Goal: Communication & Community: Answer question/provide support

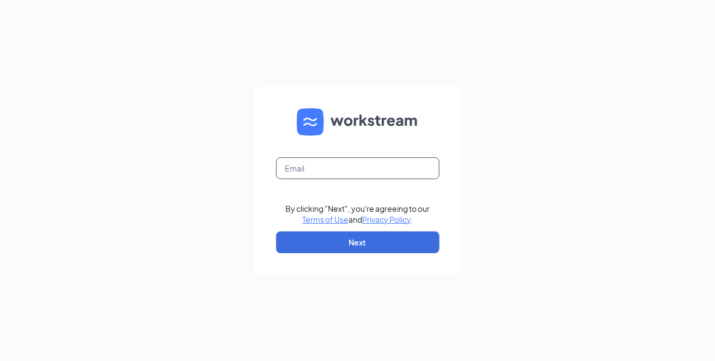
click at [348, 160] on input "text" at bounding box center [357, 168] width 163 height 22
type input "[EMAIL_ADDRESS][DOMAIN_NAME]"
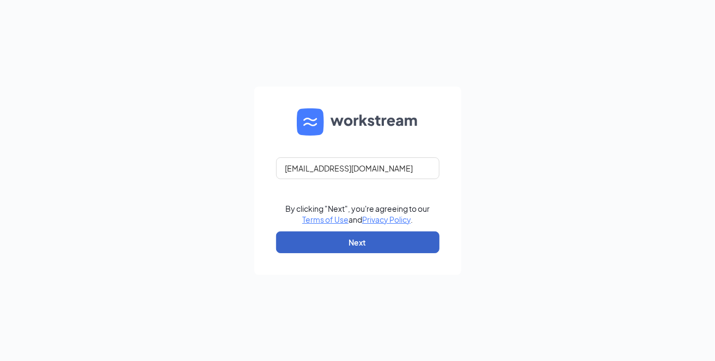
click at [351, 237] on button "Next" at bounding box center [357, 242] width 163 height 22
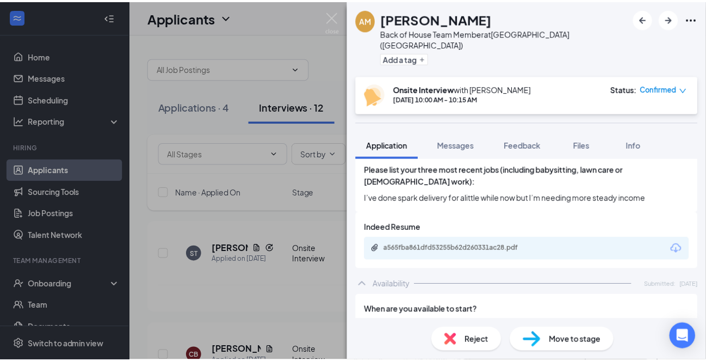
scroll to position [544, 0]
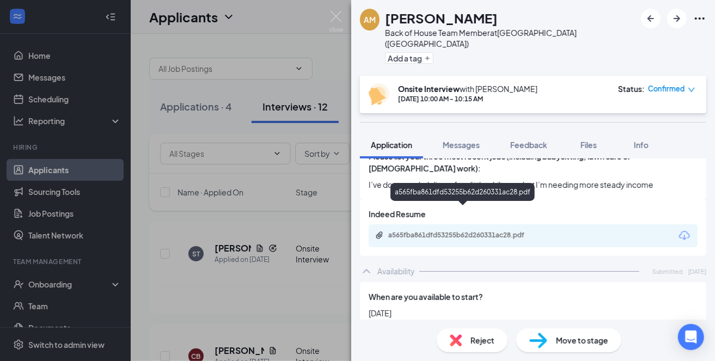
click at [449, 231] on div "a565fba861dfd53255b62d260331ac28.pdf" at bounding box center [464, 235] width 152 height 9
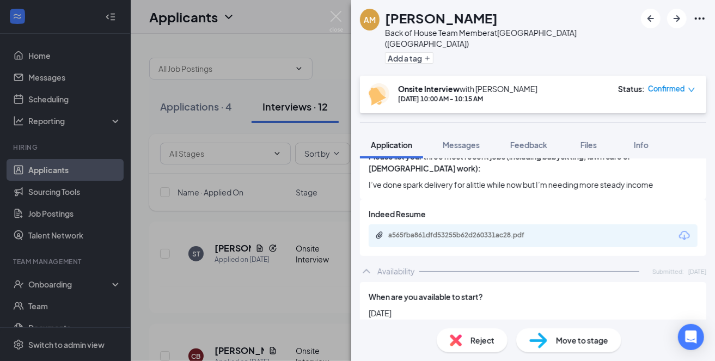
click at [291, 24] on div "AM Ally [PERSON_NAME] Back of House Team Member at [GEOGRAPHIC_DATA] ([GEOGRAPH…" at bounding box center [357, 180] width 715 height 361
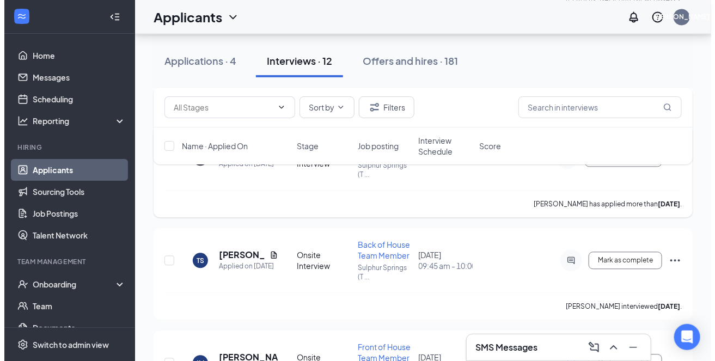
scroll to position [816, 0]
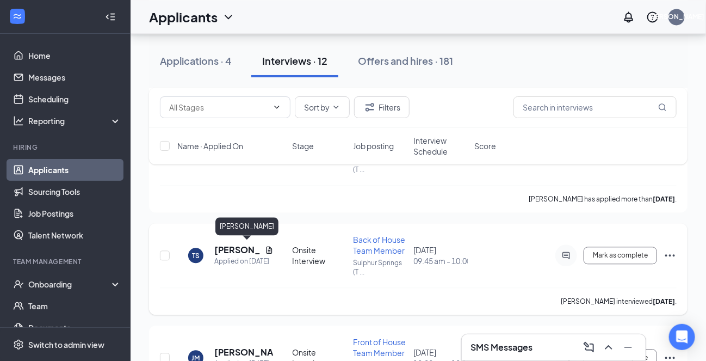
click at [226, 249] on h5 "[PERSON_NAME]" at bounding box center [237, 250] width 46 height 12
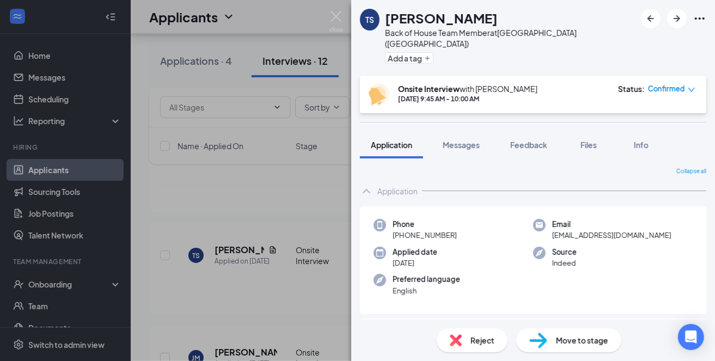
click at [479, 340] on span "Reject" at bounding box center [482, 340] width 24 height 12
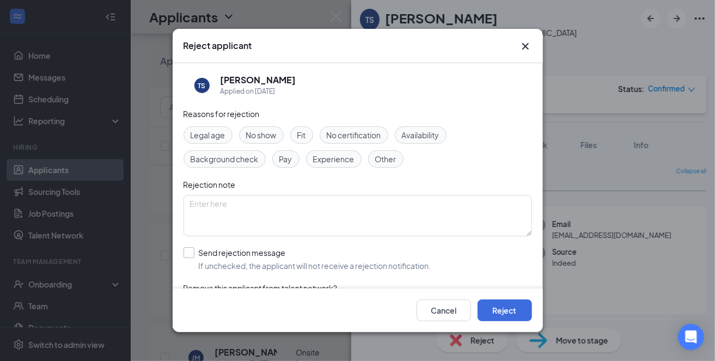
click at [186, 249] on input "Send rejection message If unchecked, the applicant will not receive a rejection…" at bounding box center [307, 259] width 248 height 24
checkbox input "true"
click at [499, 304] on button "Reject" at bounding box center [504, 310] width 54 height 22
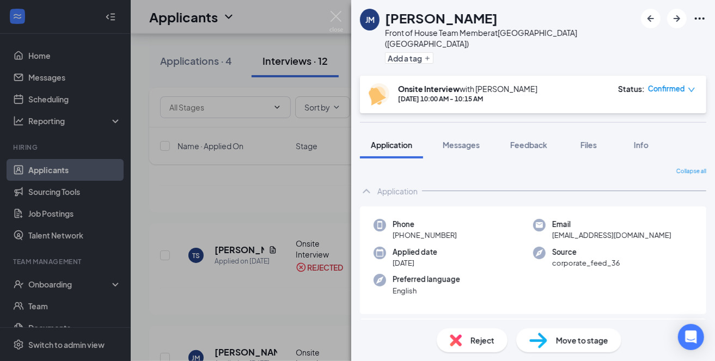
click at [159, 297] on div "[PERSON_NAME] Front of House Team Member at [GEOGRAPHIC_DATA] ([GEOGRAPHIC_DATA…" at bounding box center [357, 180] width 715 height 361
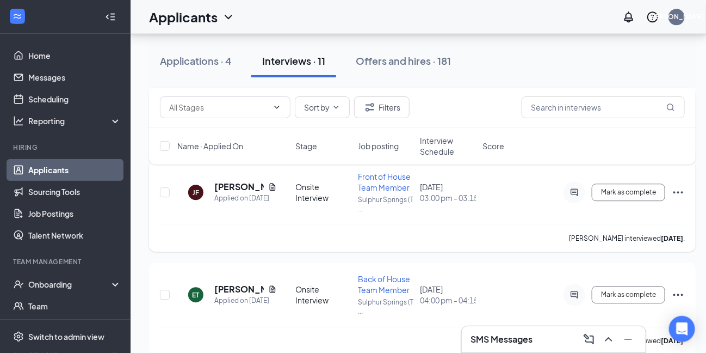
scroll to position [992, 0]
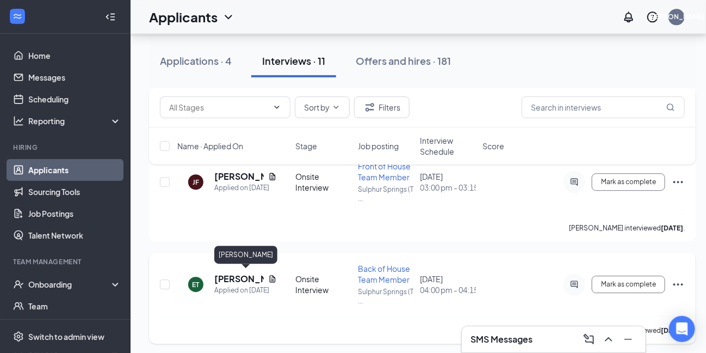
click at [234, 277] on h5 "[PERSON_NAME]" at bounding box center [239, 279] width 50 height 12
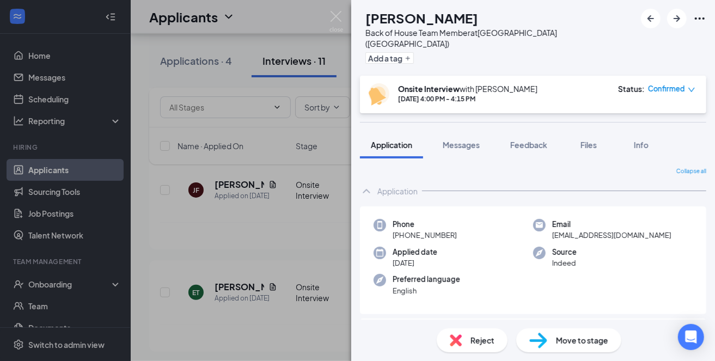
click at [193, 239] on div "ET [PERSON_NAME] Back of House Team Member at [GEOGRAPHIC_DATA] ([GEOGRAPHIC_DA…" at bounding box center [357, 180] width 715 height 361
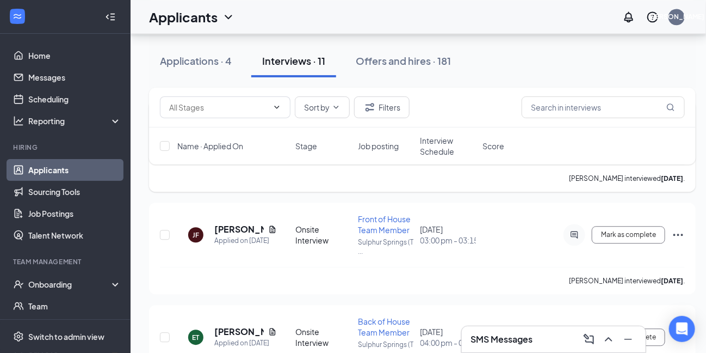
scroll to position [992, 0]
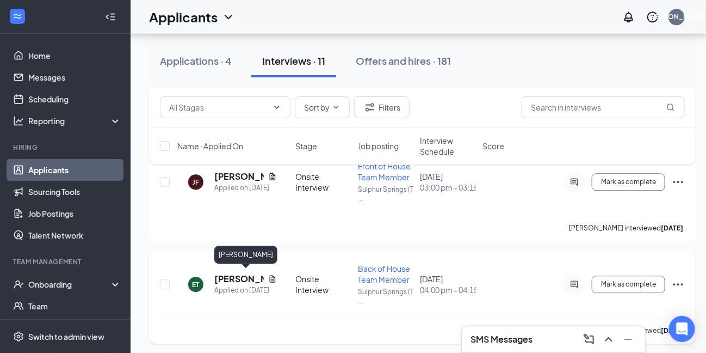
click at [229, 275] on h5 "[PERSON_NAME]" at bounding box center [239, 279] width 50 height 12
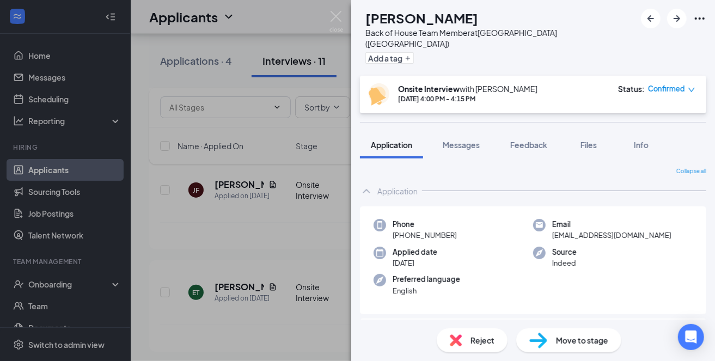
click at [474, 345] on span "Reject" at bounding box center [482, 340] width 24 height 12
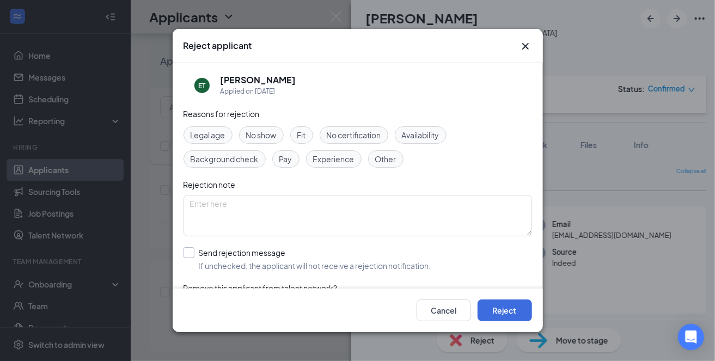
click at [187, 248] on input "Send rejection message If unchecked, the applicant will not receive a rejection…" at bounding box center [307, 259] width 248 height 24
checkbox input "true"
click at [505, 311] on button "Reject" at bounding box center [504, 310] width 54 height 22
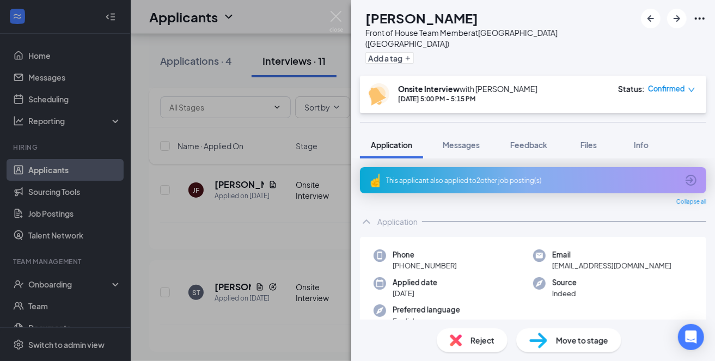
click at [162, 220] on div "ST [PERSON_NAME] Front of House Team Member at [GEOGRAPHIC_DATA] ([GEOGRAPHIC_D…" at bounding box center [357, 180] width 715 height 361
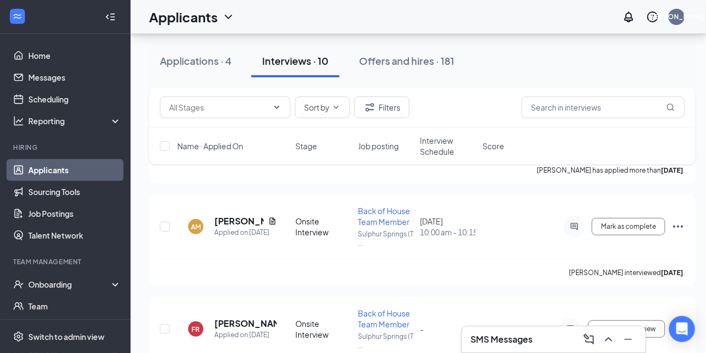
scroll to position [1583, 0]
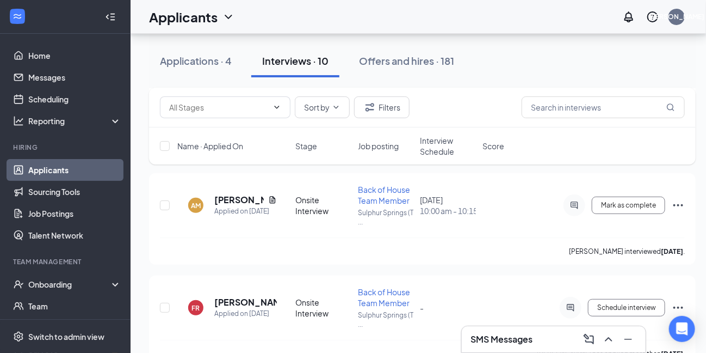
click at [524, 60] on div "Applications · 4 Interviews · 10 Offers and hires · 181" at bounding box center [422, 61] width 547 height 33
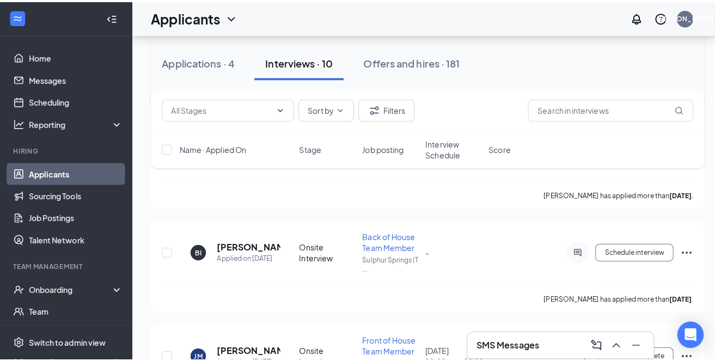
scroll to position [1746, 0]
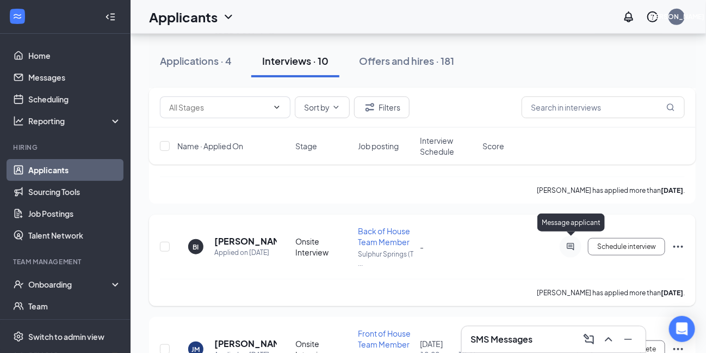
click at [573, 243] on icon "ActiveChat" at bounding box center [571, 246] width 7 height 7
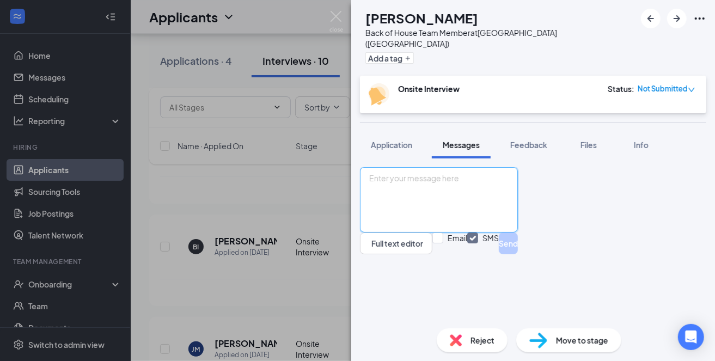
click at [448, 232] on textarea at bounding box center [439, 199] width 158 height 65
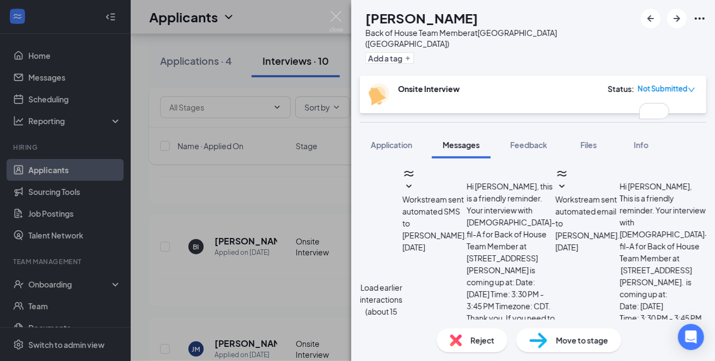
type textarea "Hi [PERSON_NAME]. Don't forget to schedule your interview time!"
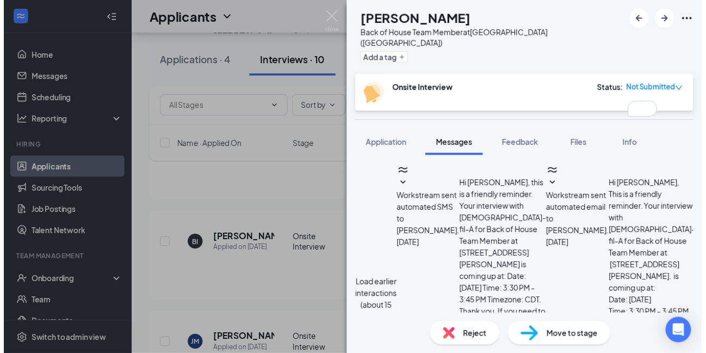
scroll to position [292, 0]
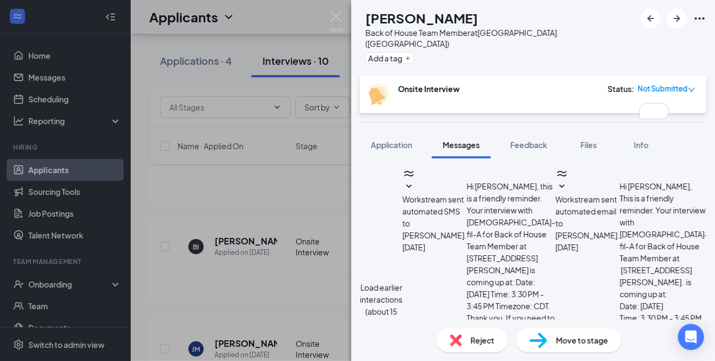
click at [156, 278] on div "BI [PERSON_NAME] Back of House Team Member at [GEOGRAPHIC_DATA] ([GEOGRAPHIC_DA…" at bounding box center [357, 180] width 715 height 361
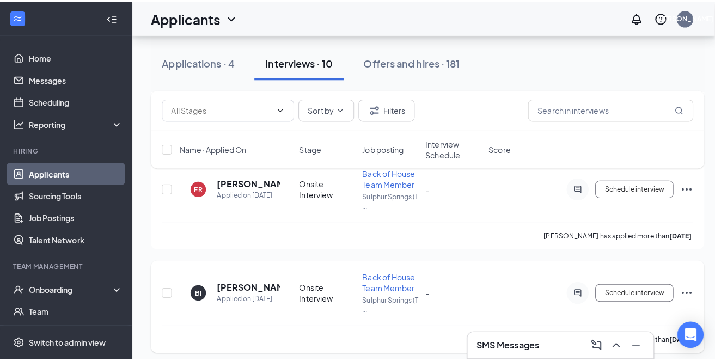
scroll to position [1692, 0]
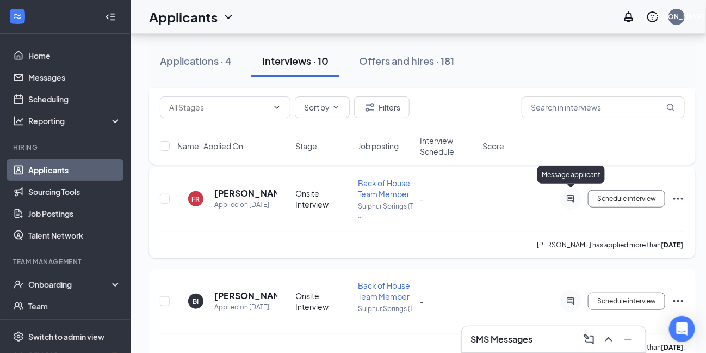
click at [571, 194] on icon "ActiveChat" at bounding box center [570, 198] width 13 height 9
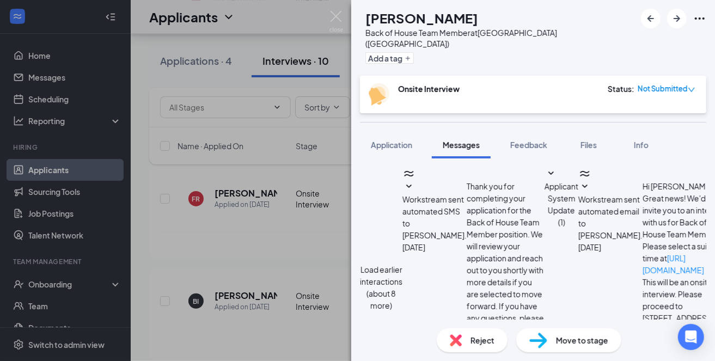
scroll to position [559, 0]
type textarea "Hi [PERSON_NAME]. Don't forget to schedule your interview!"
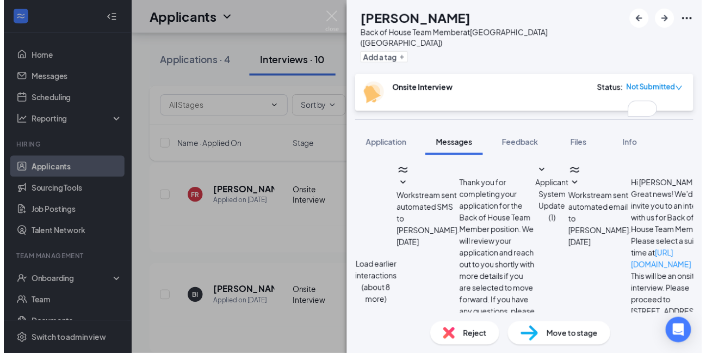
scroll to position [629, 0]
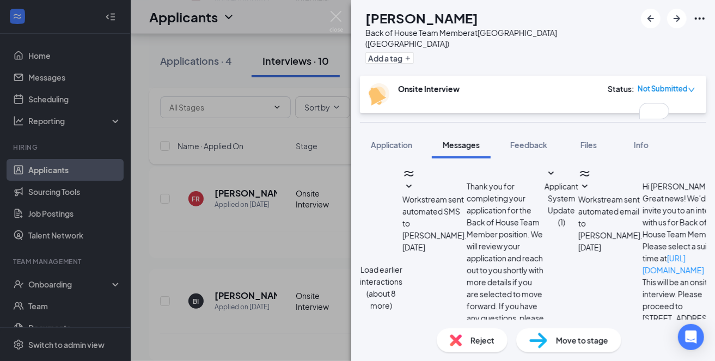
click at [145, 219] on div "FR [PERSON_NAME] Back of House Team Member at [GEOGRAPHIC_DATA] ([GEOGRAPHIC_DA…" at bounding box center [357, 180] width 715 height 361
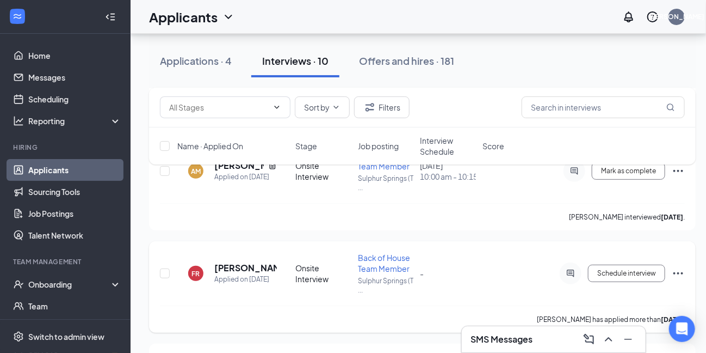
scroll to position [1584, 0]
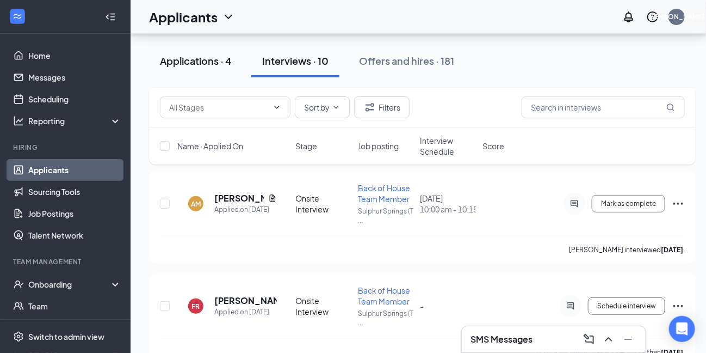
click at [196, 63] on div "Applications · 4" at bounding box center [196, 61] width 72 height 14
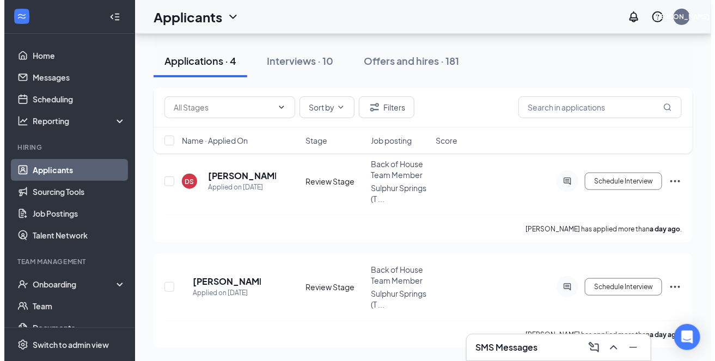
scroll to position [274, 0]
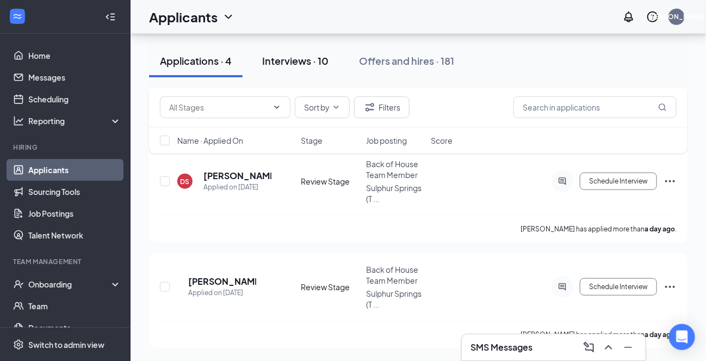
click at [282, 61] on div "Interviews · 10" at bounding box center [295, 61] width 66 height 14
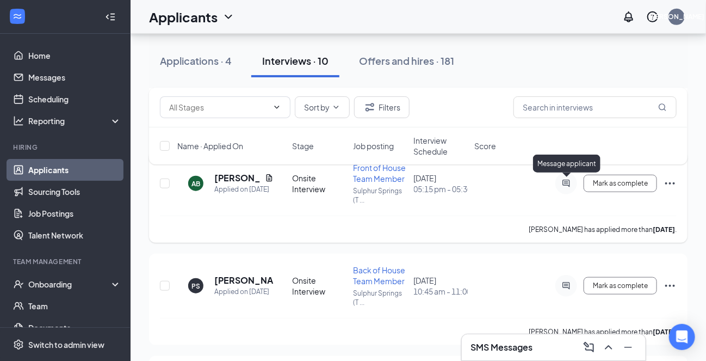
click at [568, 181] on icon "ActiveChat" at bounding box center [566, 183] width 13 height 9
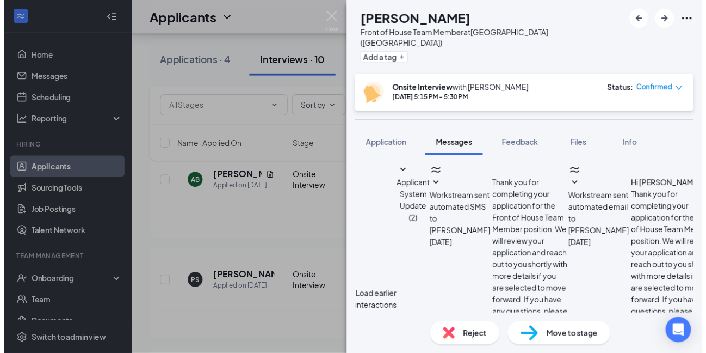
scroll to position [384, 0]
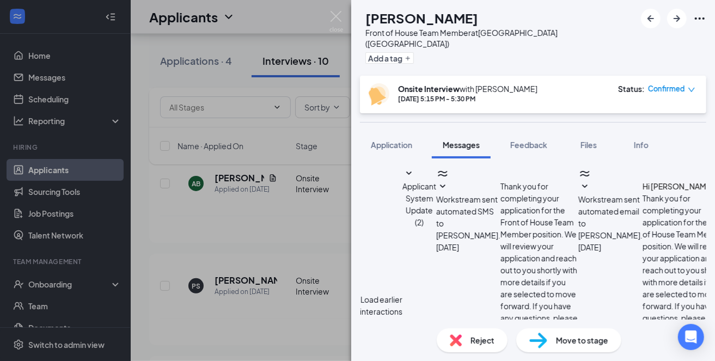
click at [147, 179] on div "AB [PERSON_NAME] Front of House Team Member at [GEOGRAPHIC_DATA] ([GEOGRAPHIC_D…" at bounding box center [357, 180] width 715 height 361
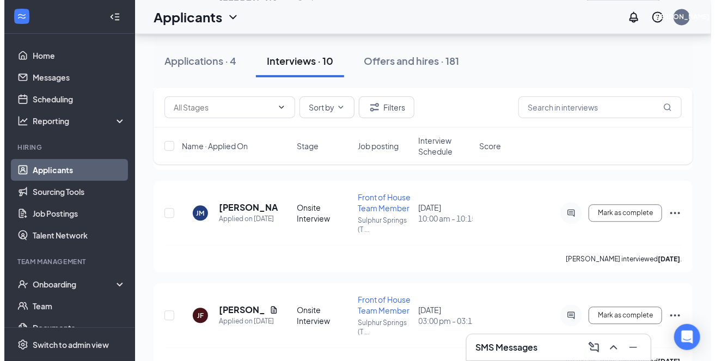
scroll to position [871, 0]
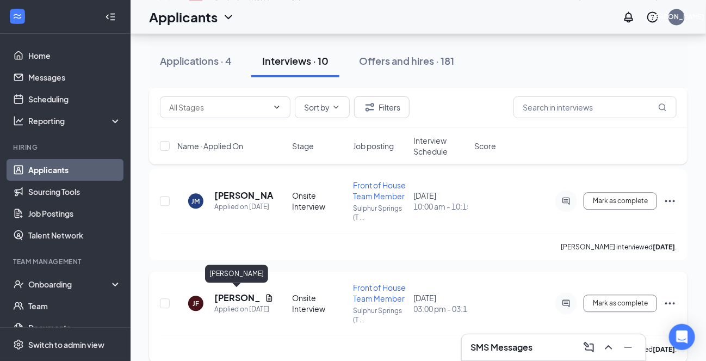
click at [231, 294] on h5 "[PERSON_NAME]" at bounding box center [237, 298] width 46 height 12
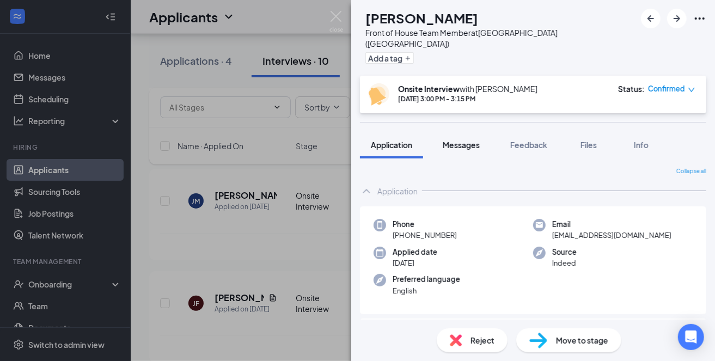
click at [453, 140] on span "Messages" at bounding box center [460, 145] width 37 height 10
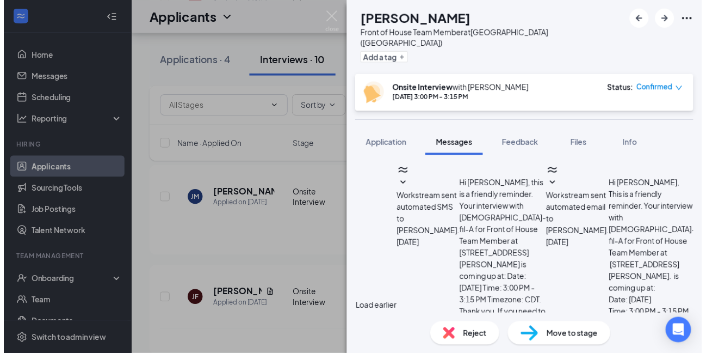
scroll to position [331, 0]
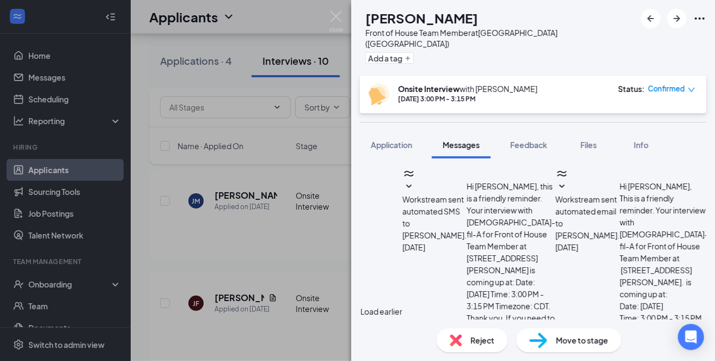
drag, startPoint x: 433, startPoint y: 186, endPoint x: 632, endPoint y: 161, distance: 200.7
copy span "Hello [PERSON_NAME], I would like to formally offer you the position for Front …"
click at [139, 251] on div "JF [PERSON_NAME] Front of House Team Member at [GEOGRAPHIC_DATA] ([GEOGRAPHIC_D…" at bounding box center [357, 180] width 715 height 361
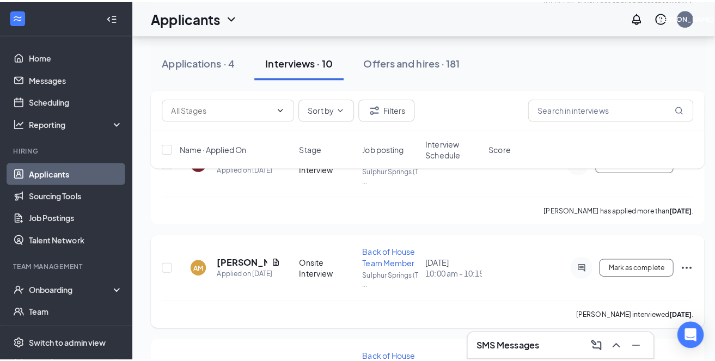
scroll to position [490, 0]
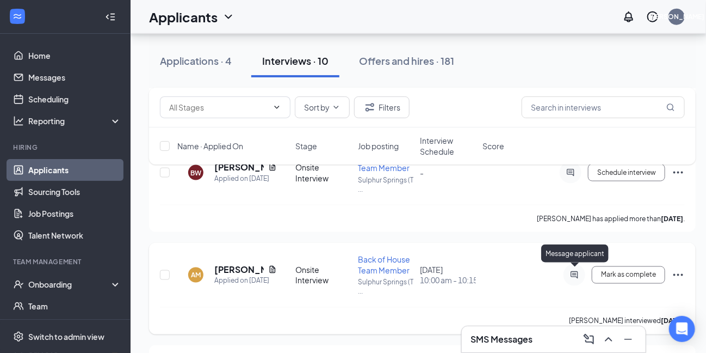
click at [572, 274] on icon "ActiveChat" at bounding box center [574, 274] width 7 height 7
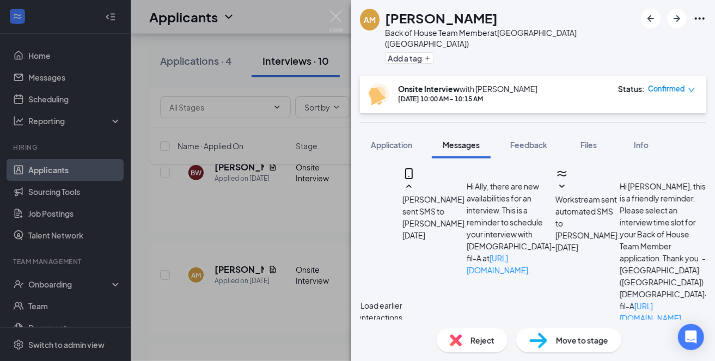
paste textarea "Hello [PERSON_NAME], I would like to formally offer you the position for Front …"
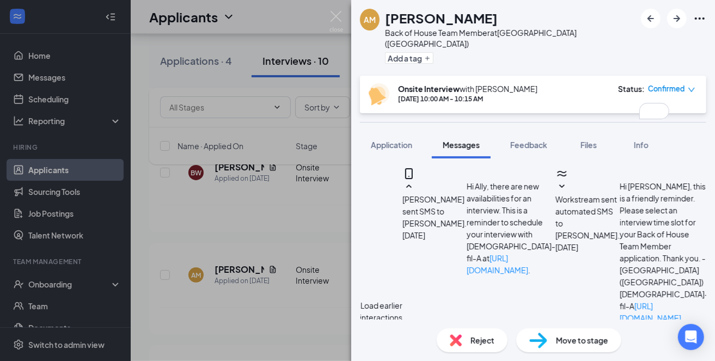
type textarea "Hello Ally, I would like to formally offer you the position of Back of House Te…"
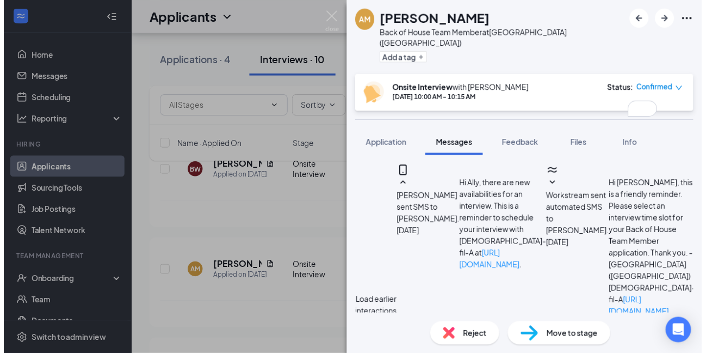
scroll to position [600, 0]
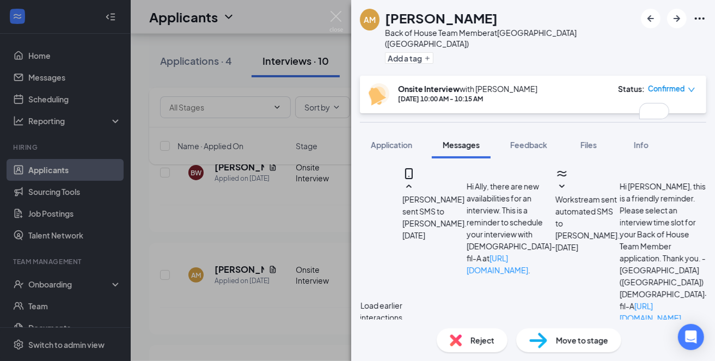
click at [279, 19] on div "AM Ally [PERSON_NAME] Back of House Team Member at [GEOGRAPHIC_DATA] ([GEOGRAPH…" at bounding box center [357, 180] width 715 height 361
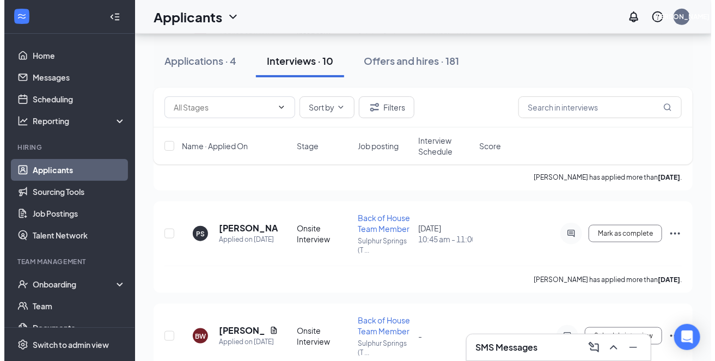
scroll to position [218, 0]
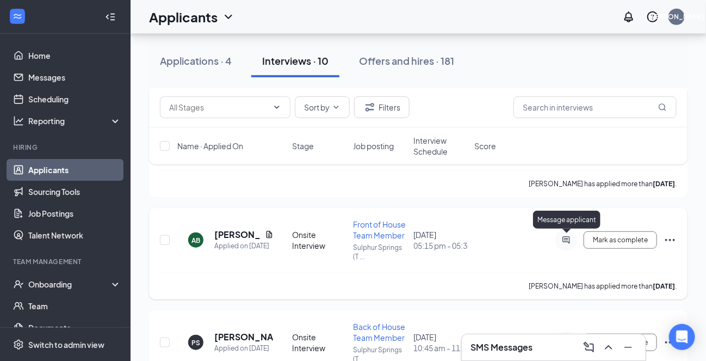
click at [566, 239] on icon "ActiveChat" at bounding box center [566, 239] width 7 height 7
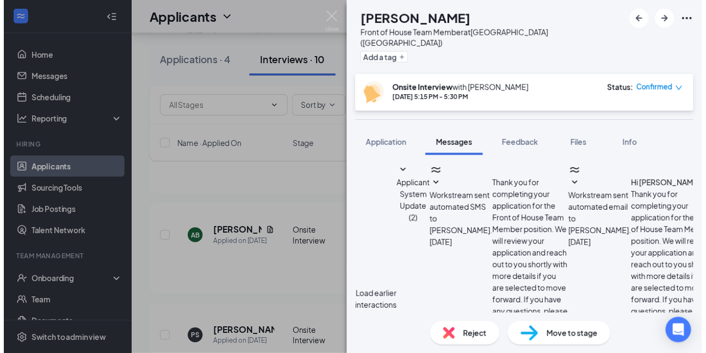
scroll to position [384, 0]
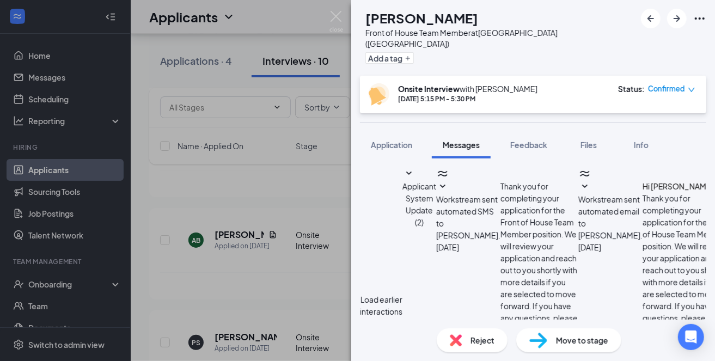
click at [155, 273] on div "AB [PERSON_NAME] Front of House Team Member at [GEOGRAPHIC_DATA] ([GEOGRAPHIC_D…" at bounding box center [357, 180] width 715 height 361
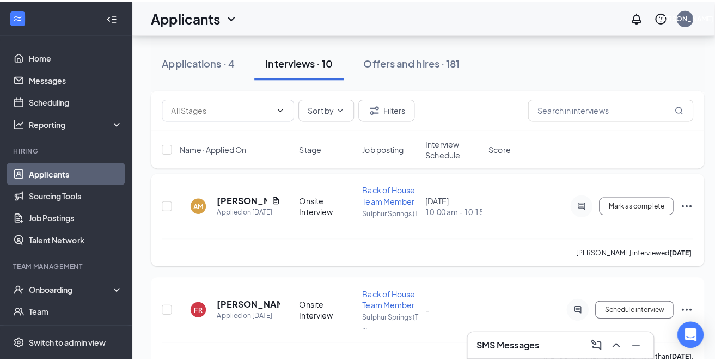
scroll to position [544, 0]
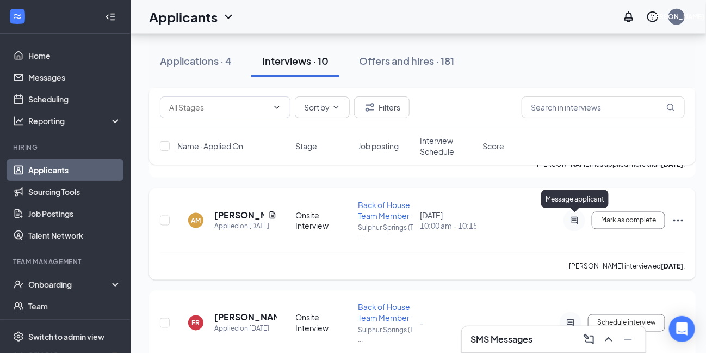
click at [575, 216] on icon "ActiveChat" at bounding box center [574, 220] width 13 height 9
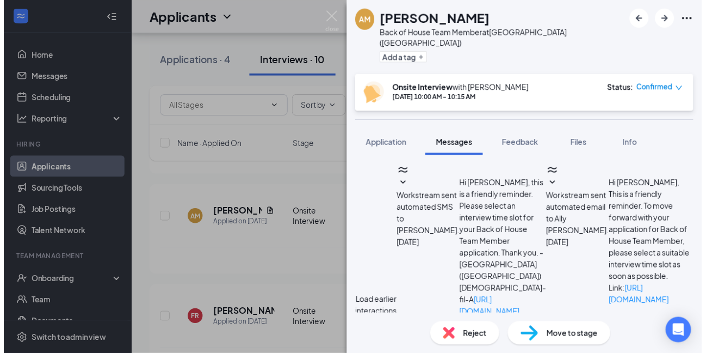
scroll to position [518, 0]
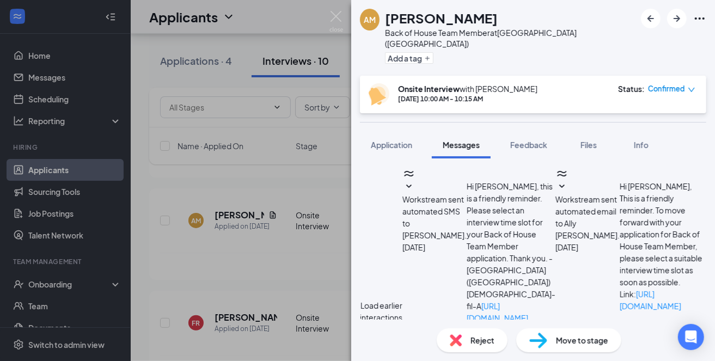
click at [138, 189] on div "AM Ally [PERSON_NAME] Back of House Team Member at [GEOGRAPHIC_DATA] ([GEOGRAPH…" at bounding box center [357, 180] width 715 height 361
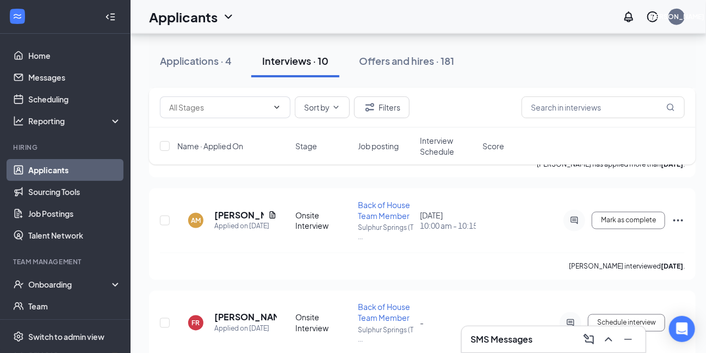
click at [488, 337] on h3 "SMS Messages" at bounding box center [502, 339] width 62 height 12
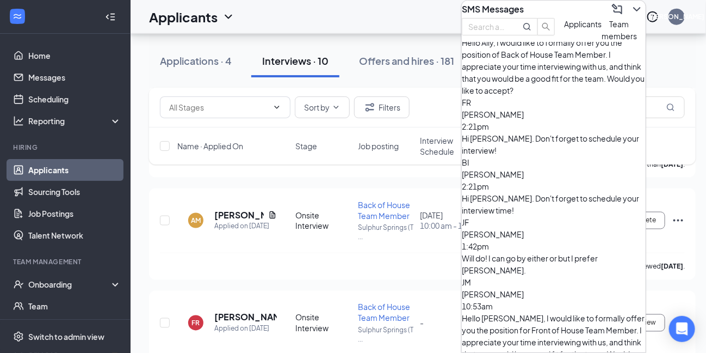
scroll to position [54, 0]
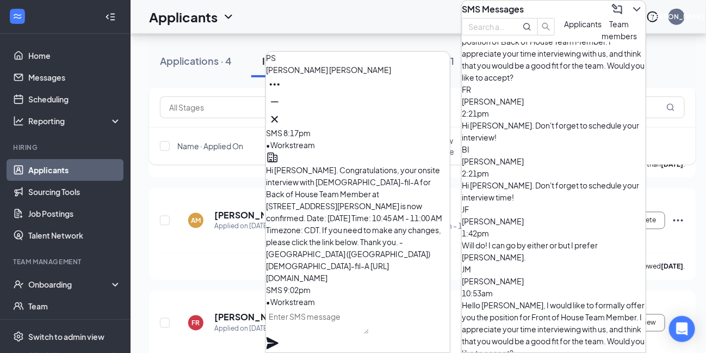
click at [634, 7] on icon "ChevronDown" at bounding box center [637, 9] width 7 height 4
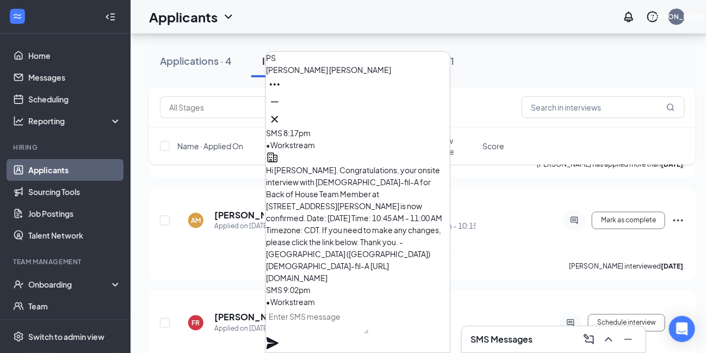
scroll to position [0, 0]
click at [278, 116] on icon "Cross" at bounding box center [275, 119] width 7 height 7
